Goal: Task Accomplishment & Management: Use online tool/utility

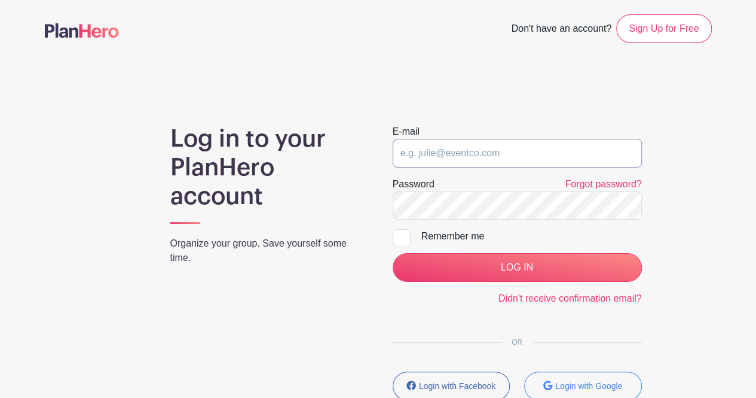
click at [486, 151] on input "email" at bounding box center [517, 153] width 249 height 29
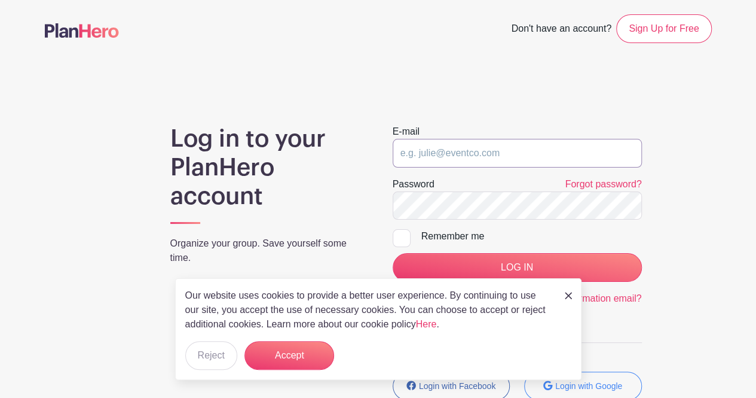
type input "[EMAIL_ADDRESS][DOMAIN_NAME]"
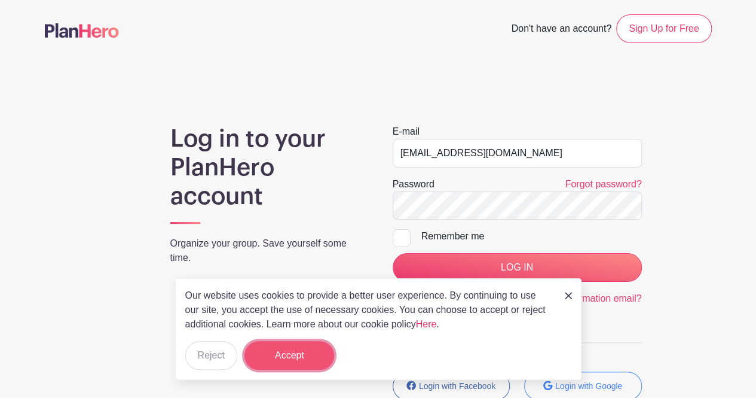
click at [292, 350] on button "Accept" at bounding box center [290, 355] width 90 height 29
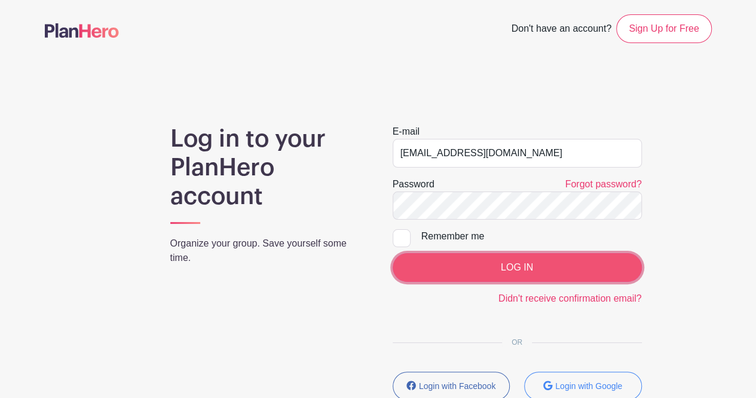
click at [468, 259] on input "LOG IN" at bounding box center [517, 267] width 249 height 29
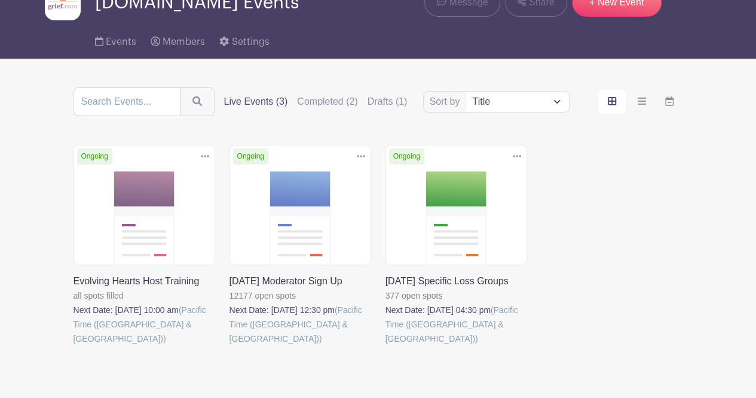
scroll to position [104, 0]
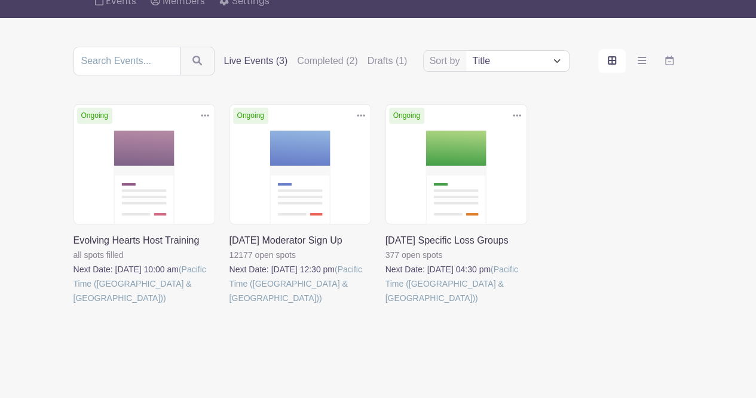
click at [74, 305] on link at bounding box center [74, 305] width 0 height 0
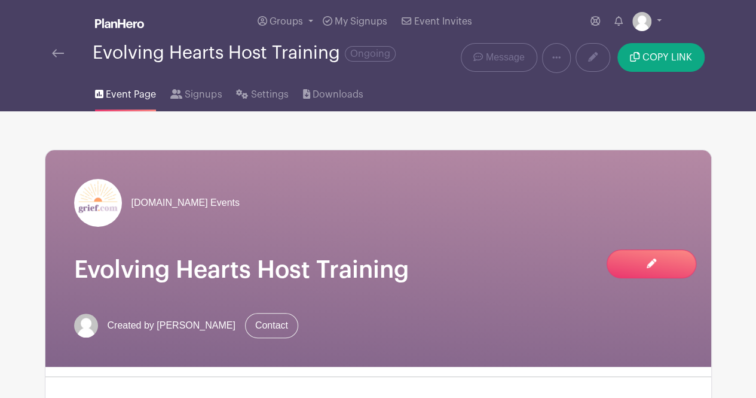
click at [61, 56] on img at bounding box center [58, 53] width 12 height 8
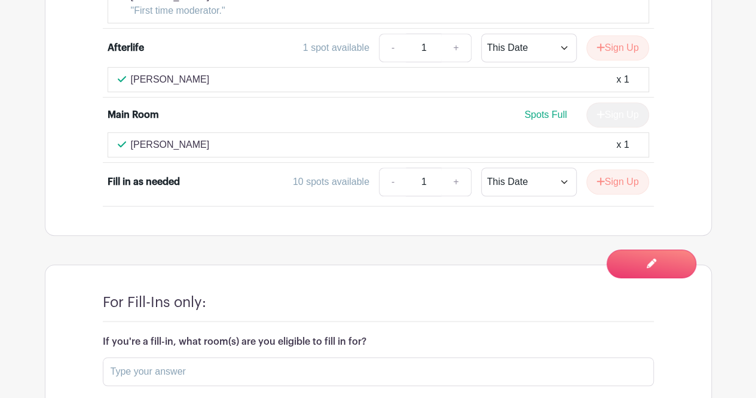
scroll to position [2621, 0]
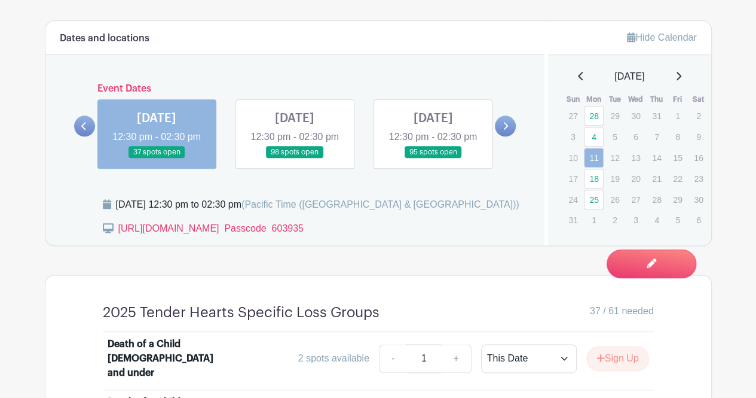
scroll to position [623, 0]
